Goal: Information Seeking & Learning: Learn about a topic

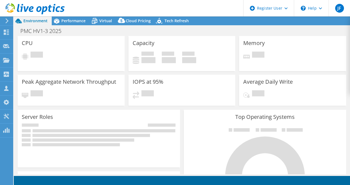
select select "USWest"
select select "USD"
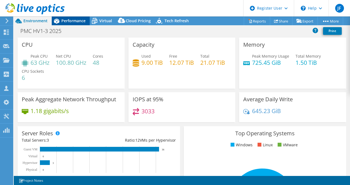
click at [77, 20] on span "Performance" at bounding box center [73, 20] width 24 height 5
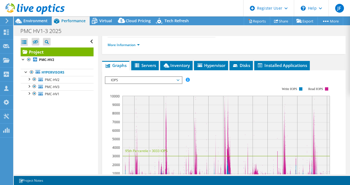
scroll to position [137, 0]
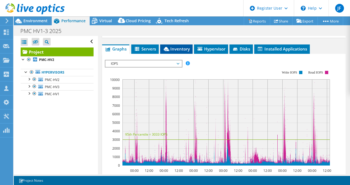
click at [180, 52] on span "Inventory" at bounding box center [176, 48] width 27 height 5
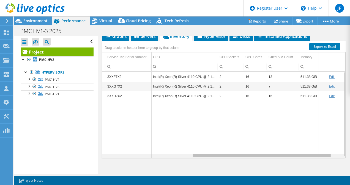
scroll to position [0, 172]
drag, startPoint x: 225, startPoint y: 172, endPoint x: 335, endPoint y: 167, distance: 109.5
click at [335, 167] on body "JF Dell User Jason Festich Jason.Festich@dell.com Dell My Profile Log Out \n He…" at bounding box center [175, 92] width 350 height 185
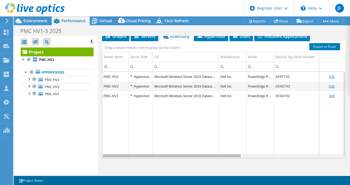
drag, startPoint x: 336, startPoint y: 171, endPoint x: 199, endPoint y: 180, distance: 136.9
click at [200, 180] on body "JF Dell User Jason Festich Jason.Festich@dell.com Dell My Profile Log Out \n He…" at bounding box center [175, 92] width 350 height 185
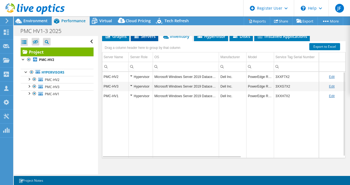
click at [144, 41] on li "Servers" at bounding box center [144, 36] width 27 height 9
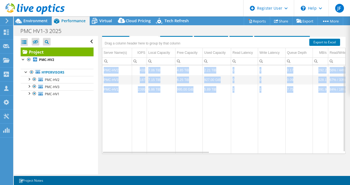
drag, startPoint x: 168, startPoint y: 171, endPoint x: 213, endPoint y: 172, distance: 45.1
click at [213, 172] on div "Project Details Prepared for: John Imray, jimray@centerlogic.com Account Center…" at bounding box center [224, 28] width 252 height 293
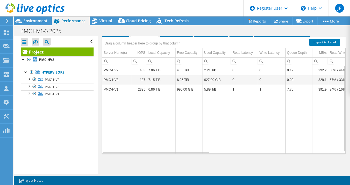
drag, startPoint x: 213, startPoint y: 172, endPoint x: 202, endPoint y: 148, distance: 27.1
click at [202, 146] on td "Data grid" at bounding box center [188, 124] width 27 height 60
drag, startPoint x: 198, startPoint y: 151, endPoint x: 137, endPoint y: 156, distance: 61.2
click at [137, 156] on body "JF Dell User Jason Festich Jason.Festich@dell.com Dell My Profile Log Out \n He…" at bounding box center [175, 92] width 350 height 185
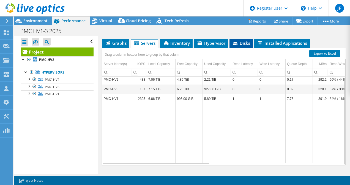
click at [241, 46] on span "Disks" at bounding box center [241, 42] width 18 height 5
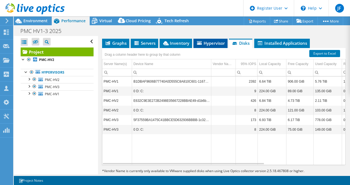
click at [211, 46] on span "Hypervisor" at bounding box center [210, 42] width 29 height 5
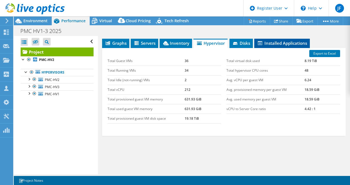
click at [279, 46] on span "Installed Applications" at bounding box center [282, 42] width 50 height 5
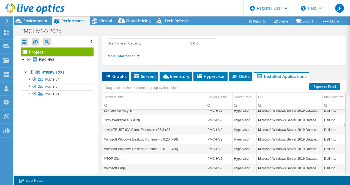
click at [116, 79] on span "Graphs" at bounding box center [116, 76] width 22 height 5
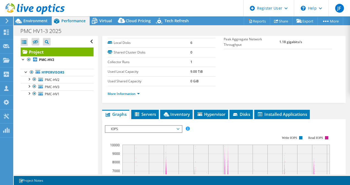
click at [158, 133] on span "IOPS" at bounding box center [143, 129] width 71 height 7
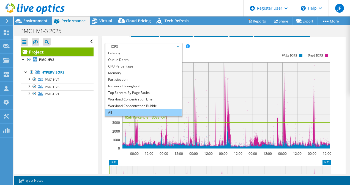
click at [126, 116] on li "All" at bounding box center [143, 112] width 76 height 7
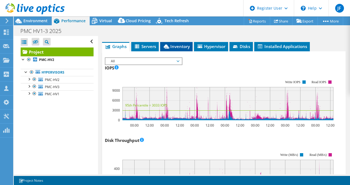
click at [175, 49] on span "Inventory" at bounding box center [176, 46] width 27 height 5
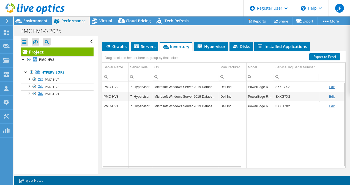
click at [182, 146] on td "Data grid" at bounding box center [186, 139] width 66 height 57
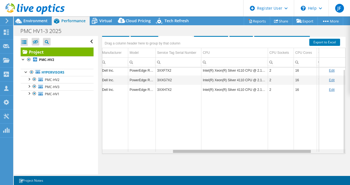
scroll to position [2, 129]
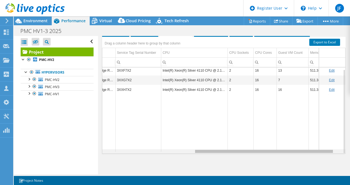
drag, startPoint x: 173, startPoint y: 151, endPoint x: 268, endPoint y: 154, distance: 95.2
click at [268, 154] on body "JF Dell User Jason Festich Jason.Festich@dell.com Dell My Profile Log Out \n He…" at bounding box center [175, 92] width 350 height 185
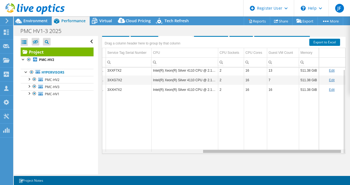
drag, startPoint x: 213, startPoint y: 151, endPoint x: 263, endPoint y: 144, distance: 50.3
click at [263, 144] on body "JF Dell User Jason Festich Jason.Festich@dell.com Dell My Profile Log Out \n He…" at bounding box center [175, 92] width 350 height 185
click at [165, 151] on div "Data grid" at bounding box center [223, 152] width 243 height 2
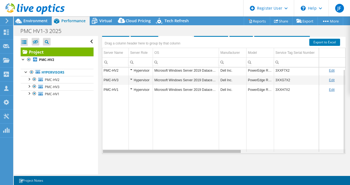
drag, startPoint x: 165, startPoint y: 151, endPoint x: 120, endPoint y: 150, distance: 45.1
click at [120, 150] on body "JF Dell User Jason Festich Jason.Festich@dell.com Dell My Profile Log Out \n He…" at bounding box center [175, 92] width 350 height 185
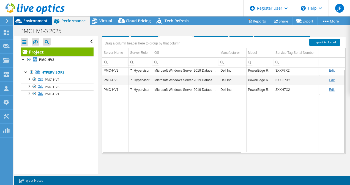
click at [36, 20] on span "Environment" at bounding box center [35, 20] width 24 height 5
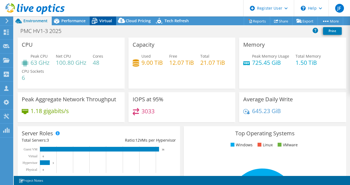
click at [100, 18] on div "Virtual" at bounding box center [103, 20] width 26 height 9
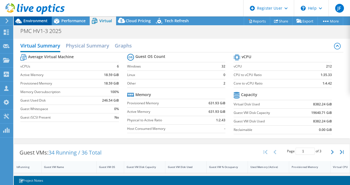
click at [31, 19] on span "Environment" at bounding box center [35, 20] width 24 height 5
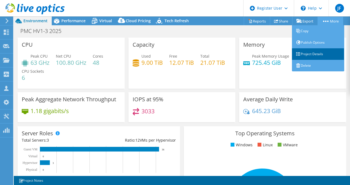
click at [326, 54] on link "Project Details" at bounding box center [318, 54] width 52 height 12
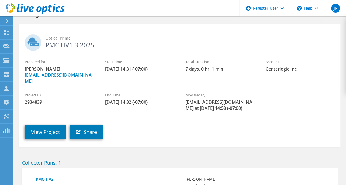
scroll to position [75, 0]
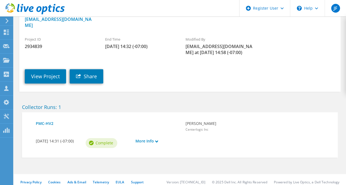
click at [149, 139] on div "More Info" at bounding box center [158, 144] width 50 height 17
click at [145, 138] on link "More Info" at bounding box center [157, 141] width 44 height 6
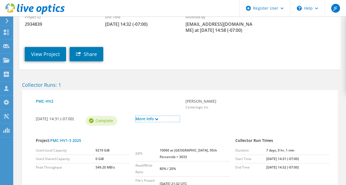
scroll to position [120, 0]
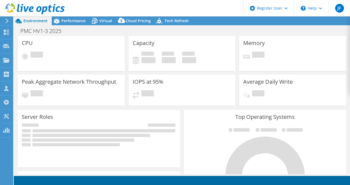
select select "SelectRegion"
select select "USWest"
select select "USD"
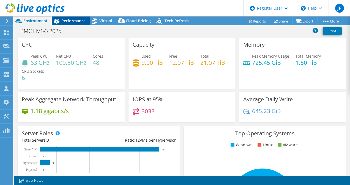
drag, startPoint x: 65, startPoint y: 23, endPoint x: 71, endPoint y: 24, distance: 6.9
click at [65, 23] on span "Performance" at bounding box center [73, 20] width 24 height 5
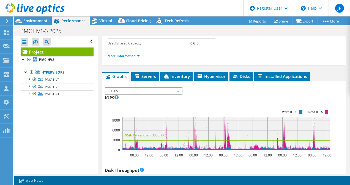
scroll to position [137, 0]
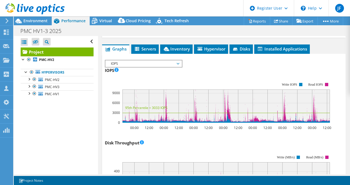
click at [178, 52] on span "Inventory" at bounding box center [176, 48] width 27 height 5
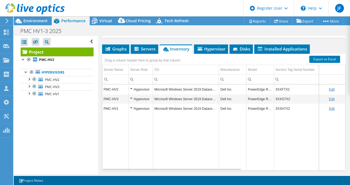
click at [272, 156] on td "Data grid" at bounding box center [259, 142] width 27 height 57
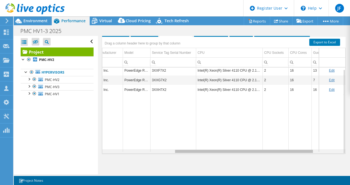
scroll to position [0, 124]
drag, startPoint x: 232, startPoint y: 150, endPoint x: 307, endPoint y: 150, distance: 74.8
click at [307, 150] on body "JF Dell User Jason Festich Jason.Festich@dell.com Dell My Profile Log Out \n He…" at bounding box center [175, 92] width 350 height 185
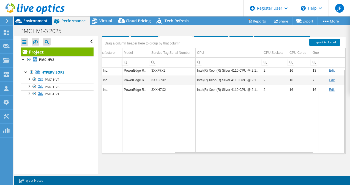
click at [35, 21] on span "Environment" at bounding box center [35, 20] width 24 height 5
